Goal: Task Accomplishment & Management: Use online tool/utility

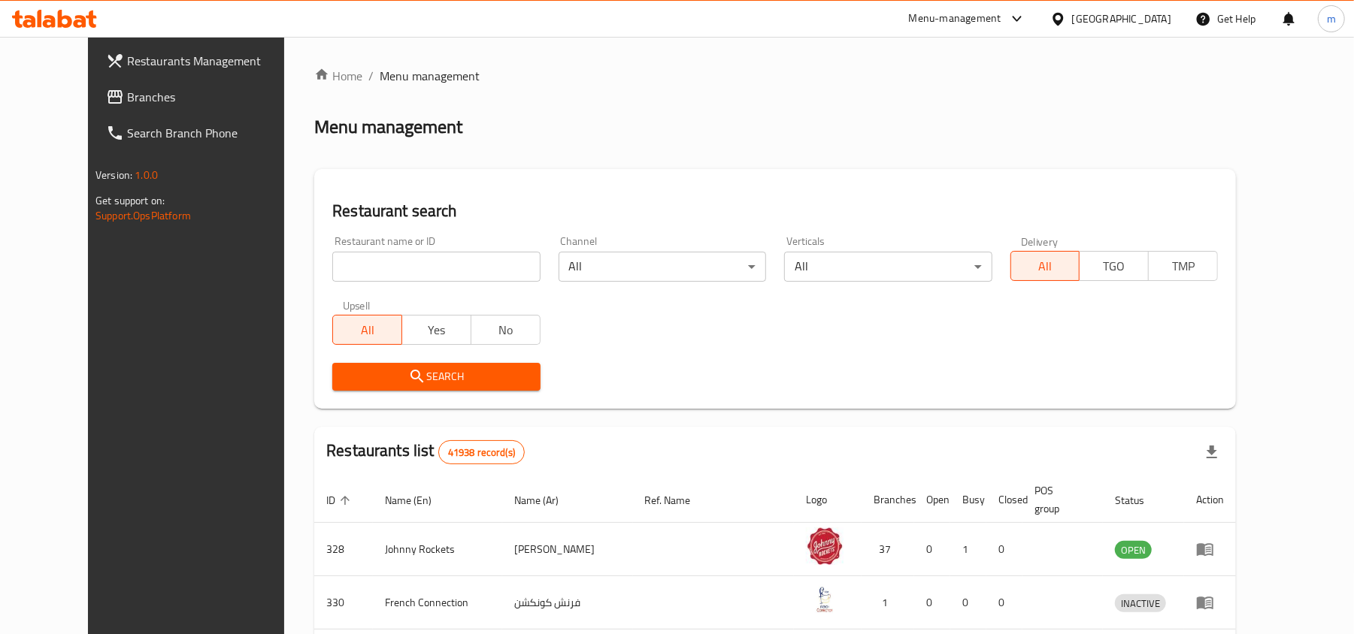
click at [1119, 21] on div "United Arab Emirates" at bounding box center [1121, 19] width 99 height 17
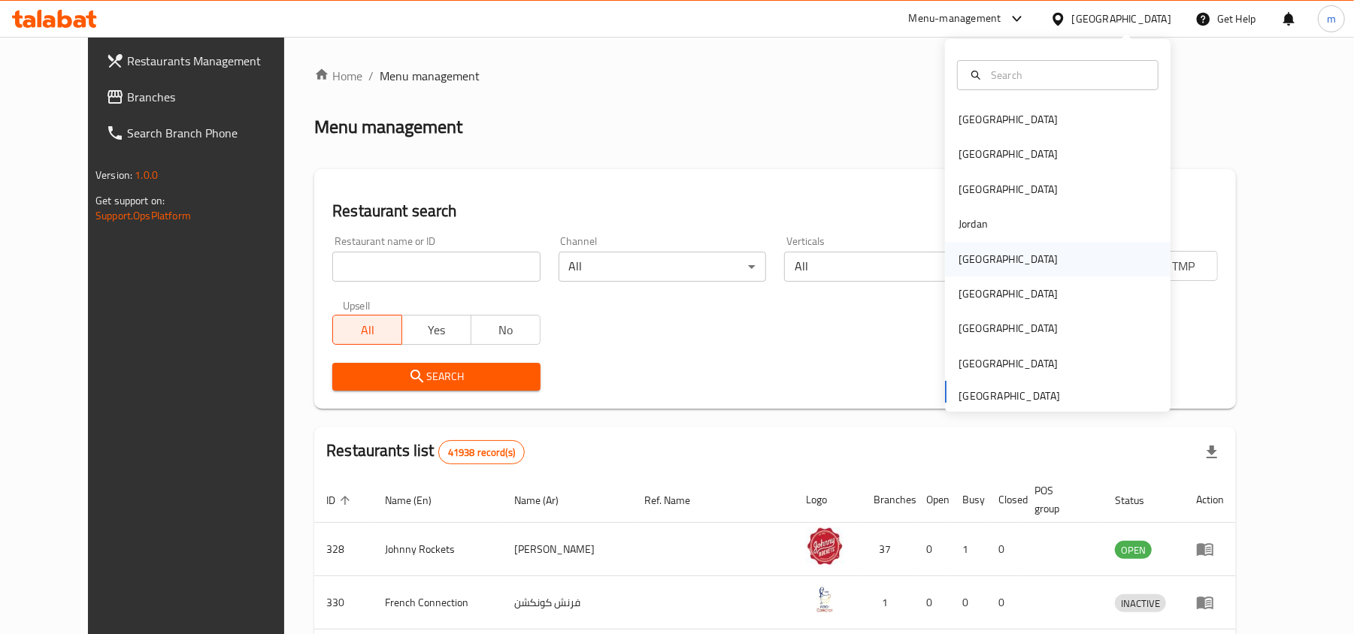
click at [984, 268] on div "[GEOGRAPHIC_DATA]" at bounding box center [1007, 259] width 123 height 35
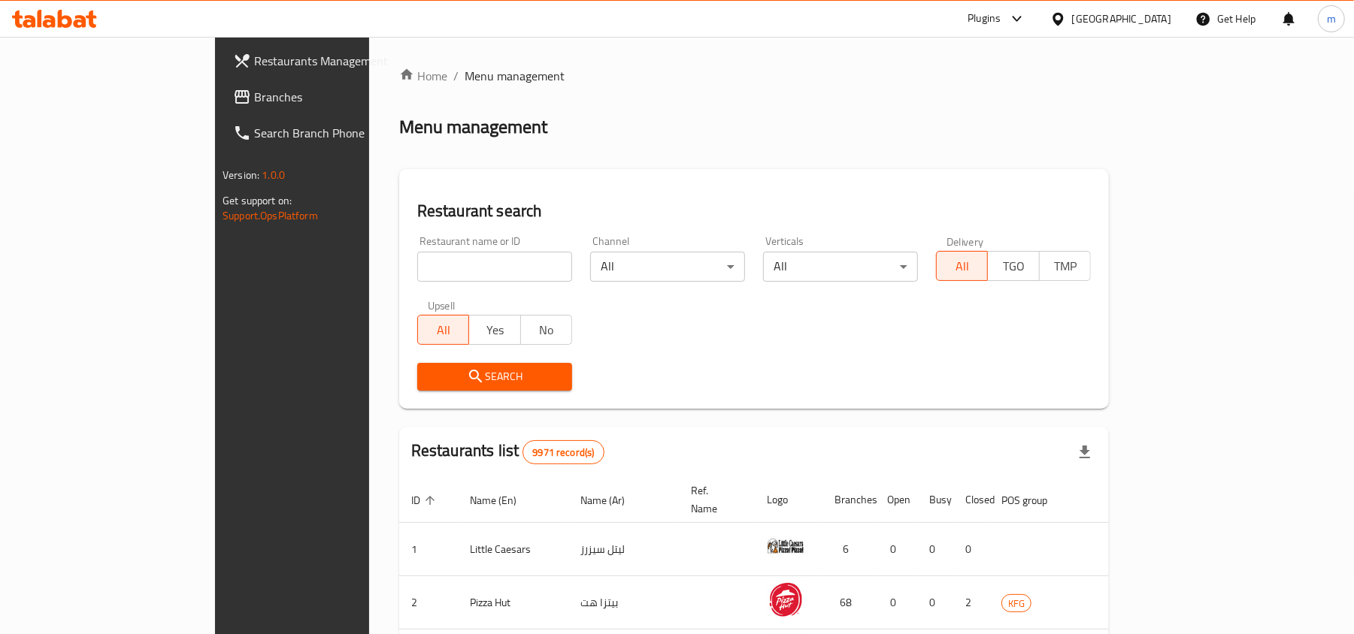
click at [254, 89] on span "Branches" at bounding box center [341, 97] width 175 height 18
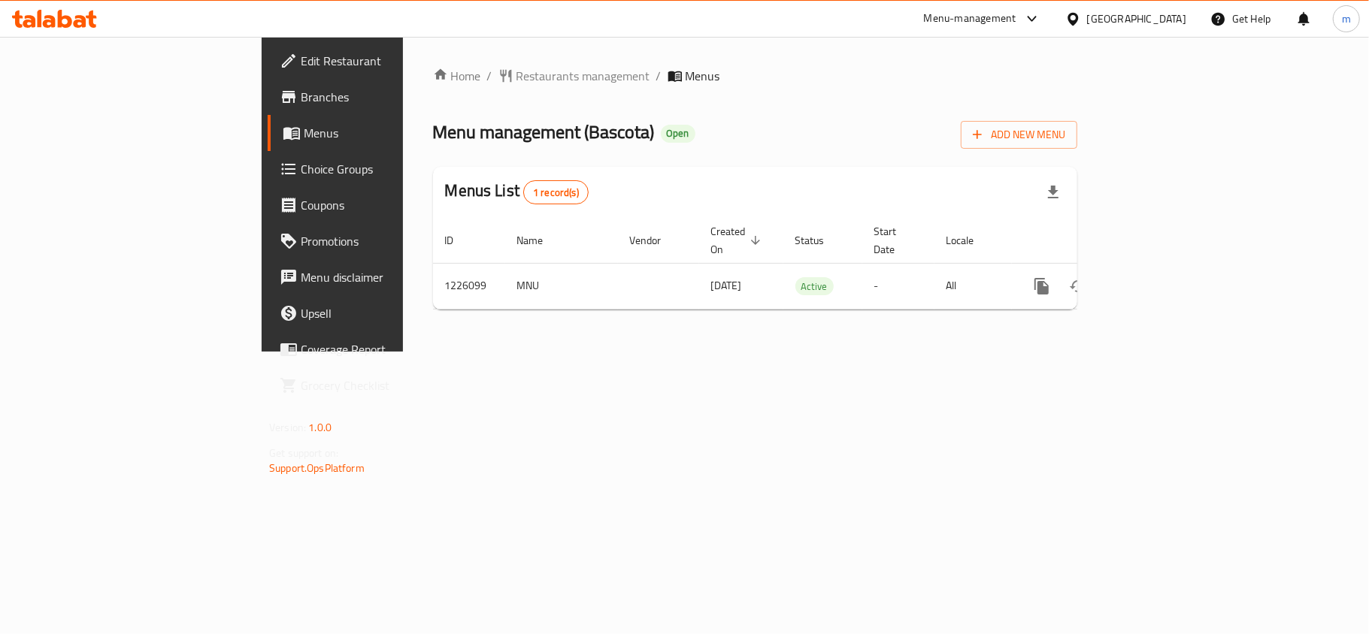
click at [301, 209] on span "Coupons" at bounding box center [389, 205] width 177 height 18
click at [301, 170] on span "Choice Groups" at bounding box center [389, 169] width 177 height 18
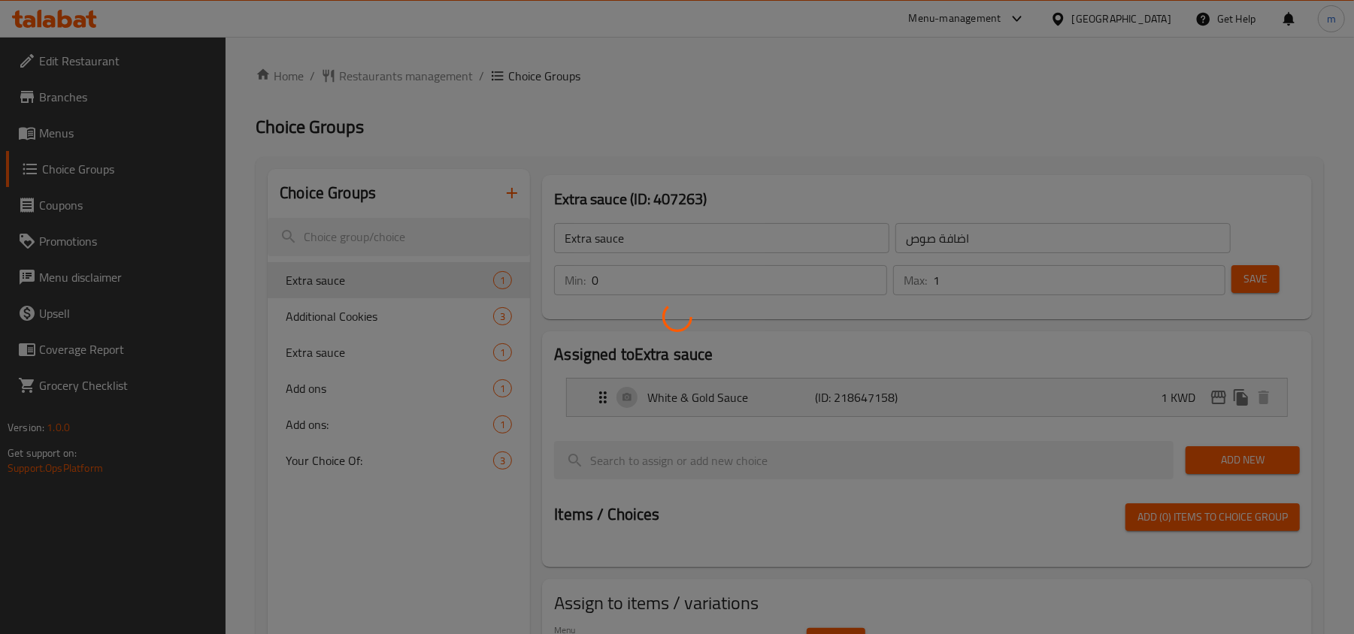
click at [600, 398] on div at bounding box center [677, 317] width 1354 height 634
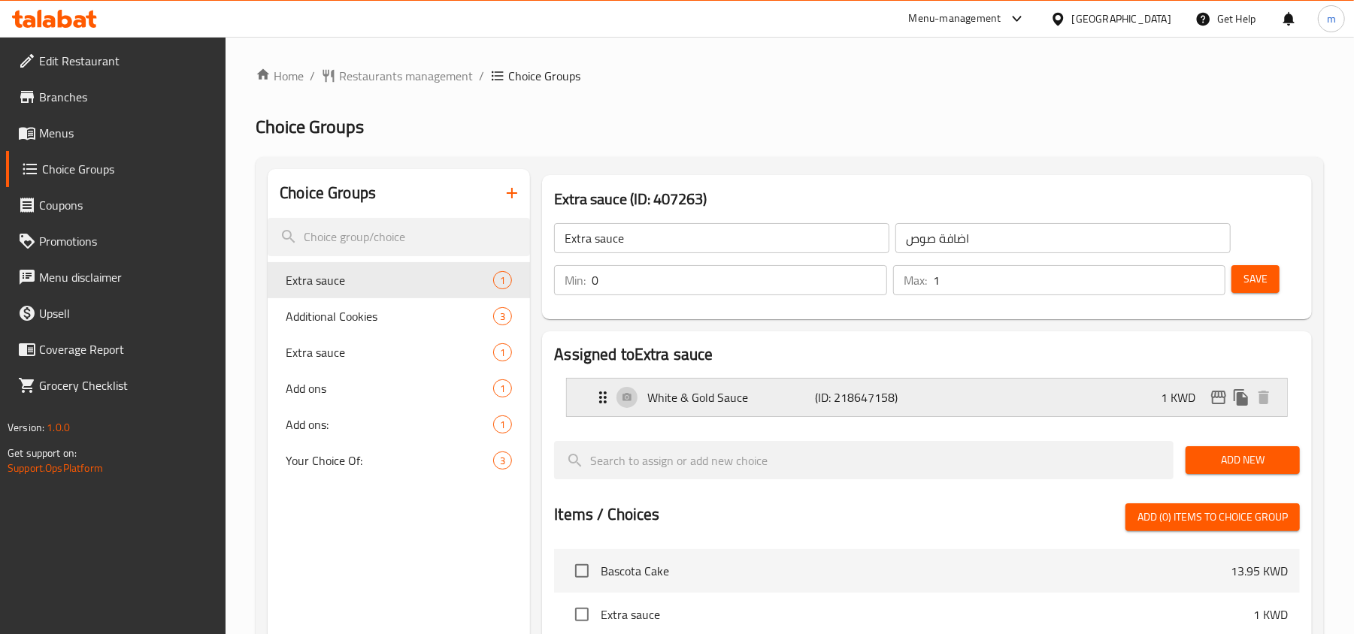
click at [601, 398] on icon "Expand" at bounding box center [603, 398] width 8 height 12
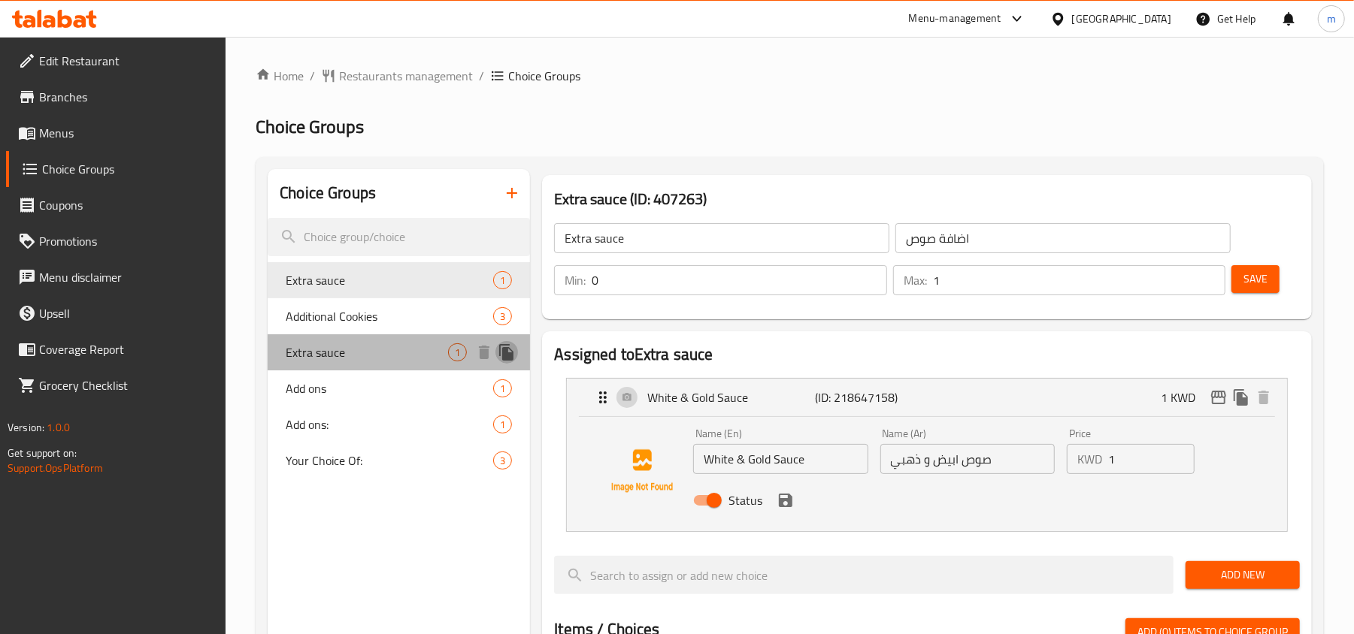
click at [502, 356] on icon "duplicate" at bounding box center [507, 353] width 18 height 18
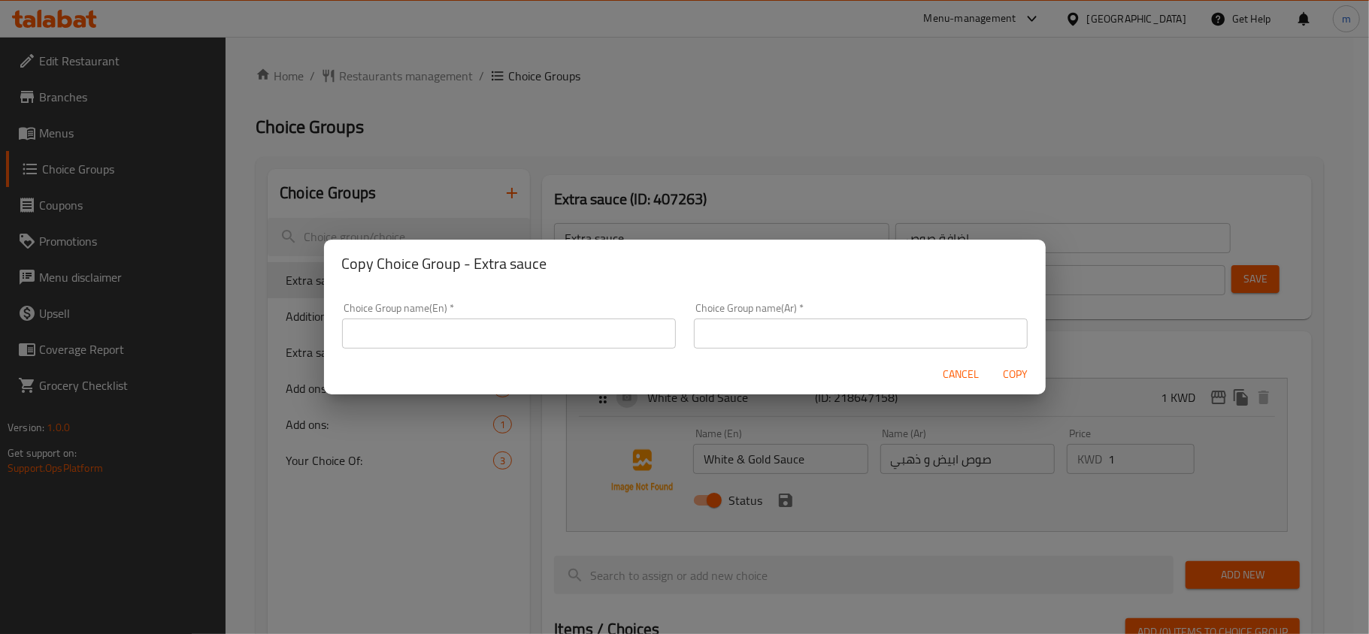
click at [765, 111] on div "Copy Choice Group - Extra sauce Choice Group name(En)   * Choice Group name(En)…" at bounding box center [684, 317] width 1369 height 634
click at [961, 377] on span "Cancel" at bounding box center [961, 374] width 36 height 19
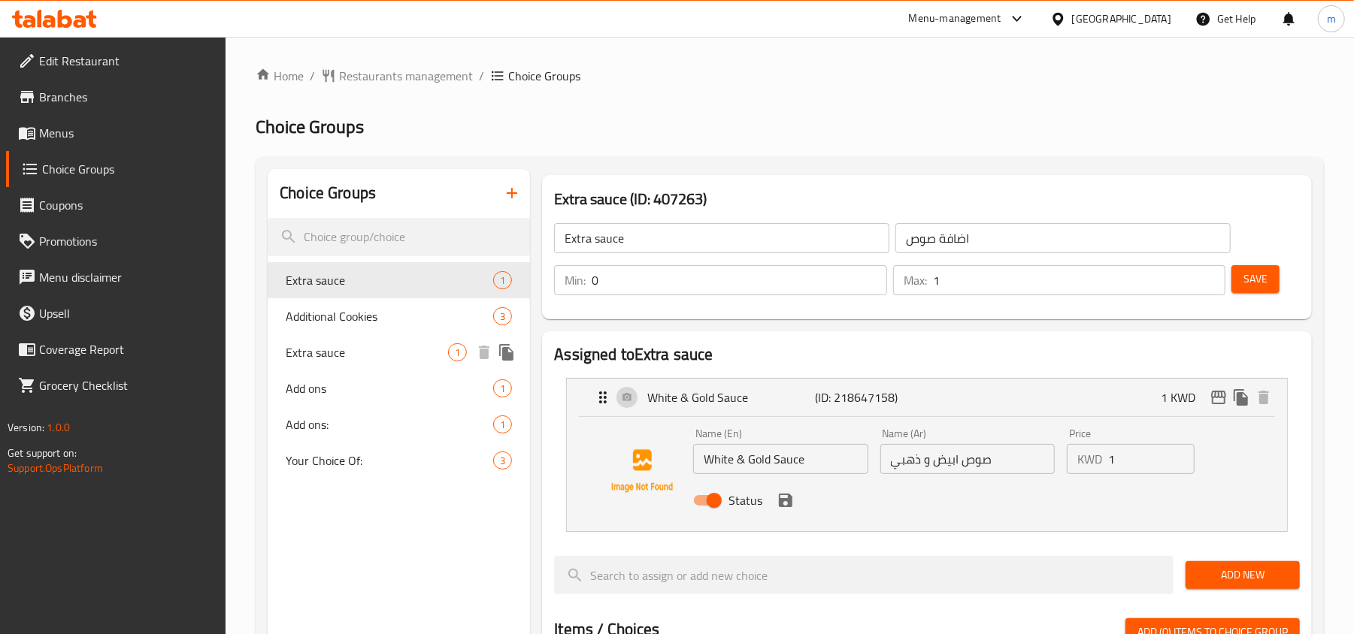
click at [508, 353] on icon "duplicate" at bounding box center [506, 352] width 14 height 17
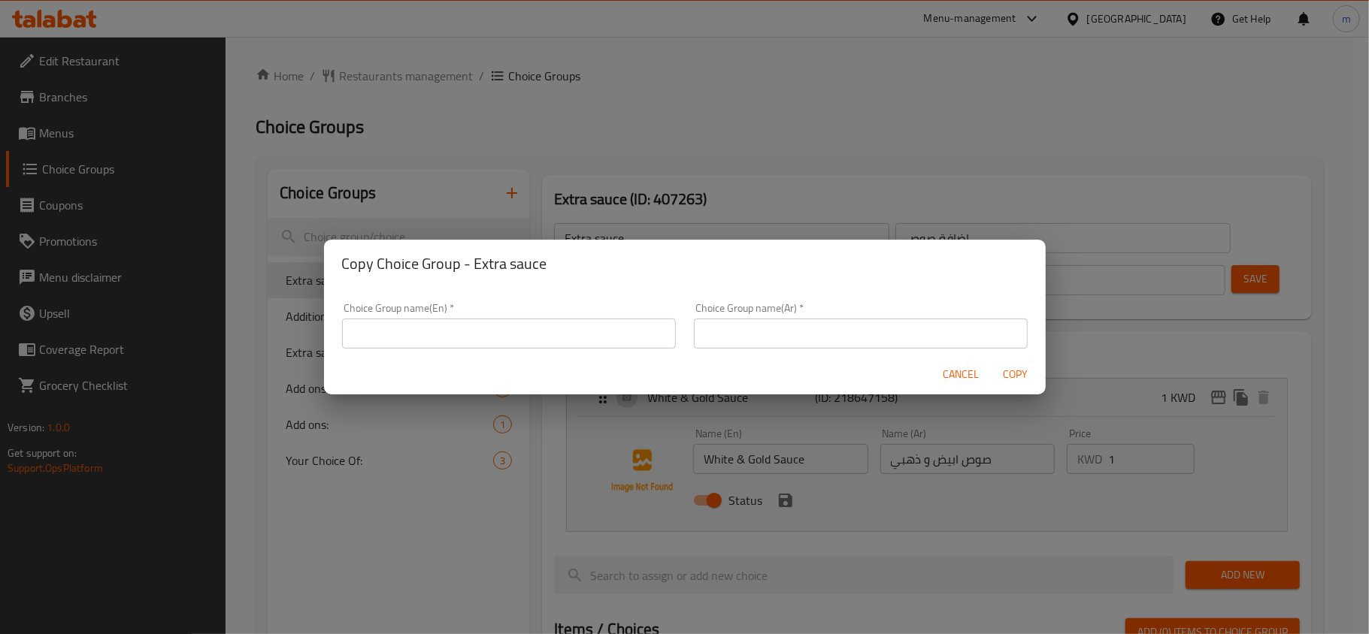
click at [524, 120] on div "Copy Choice Group - Extra sauce Choice Group name(En)   * Choice Group name(En)…" at bounding box center [684, 317] width 1369 height 634
click at [973, 367] on span "Cancel" at bounding box center [961, 374] width 36 height 19
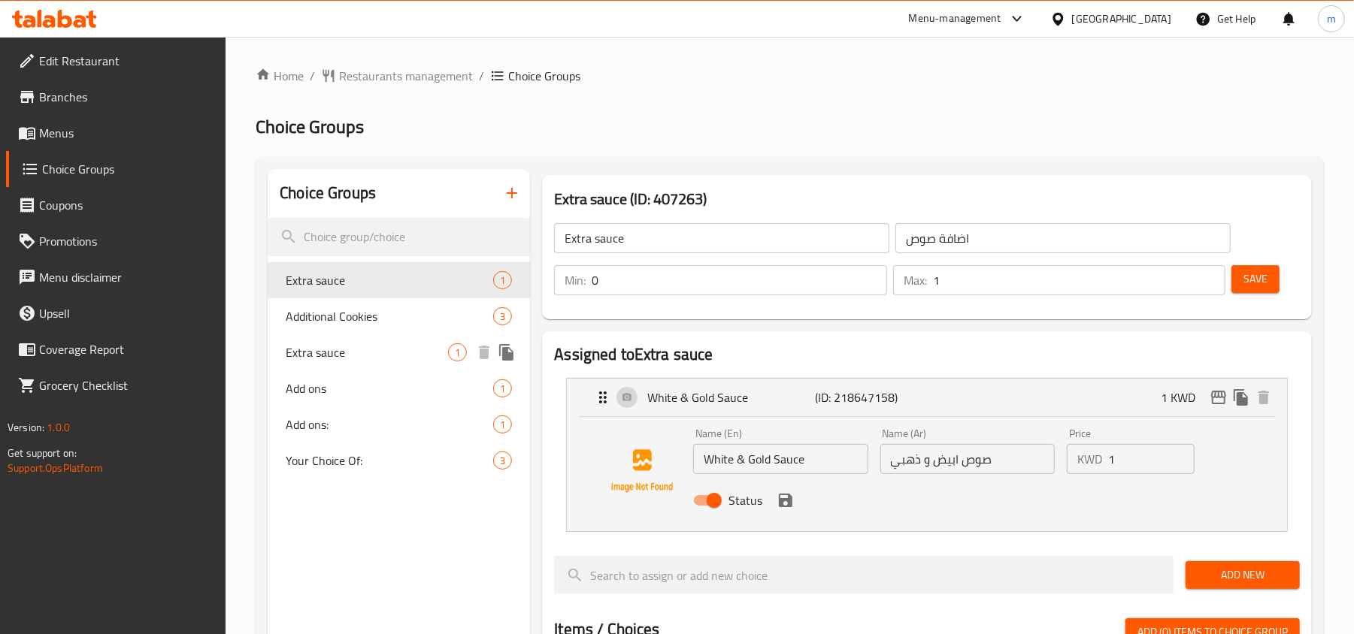
click at [316, 356] on span "Extra sauce" at bounding box center [367, 353] width 162 height 18
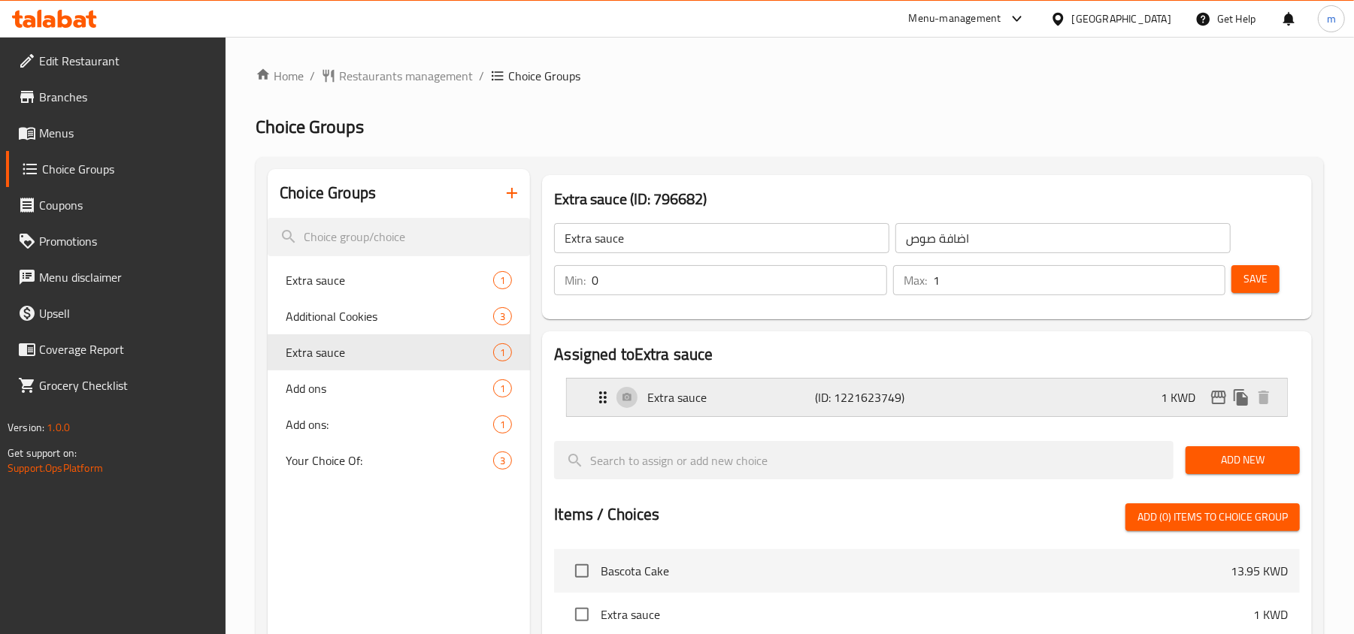
click at [597, 397] on icon "Expand" at bounding box center [603, 398] width 18 height 18
